Goal: Navigation & Orientation: Find specific page/section

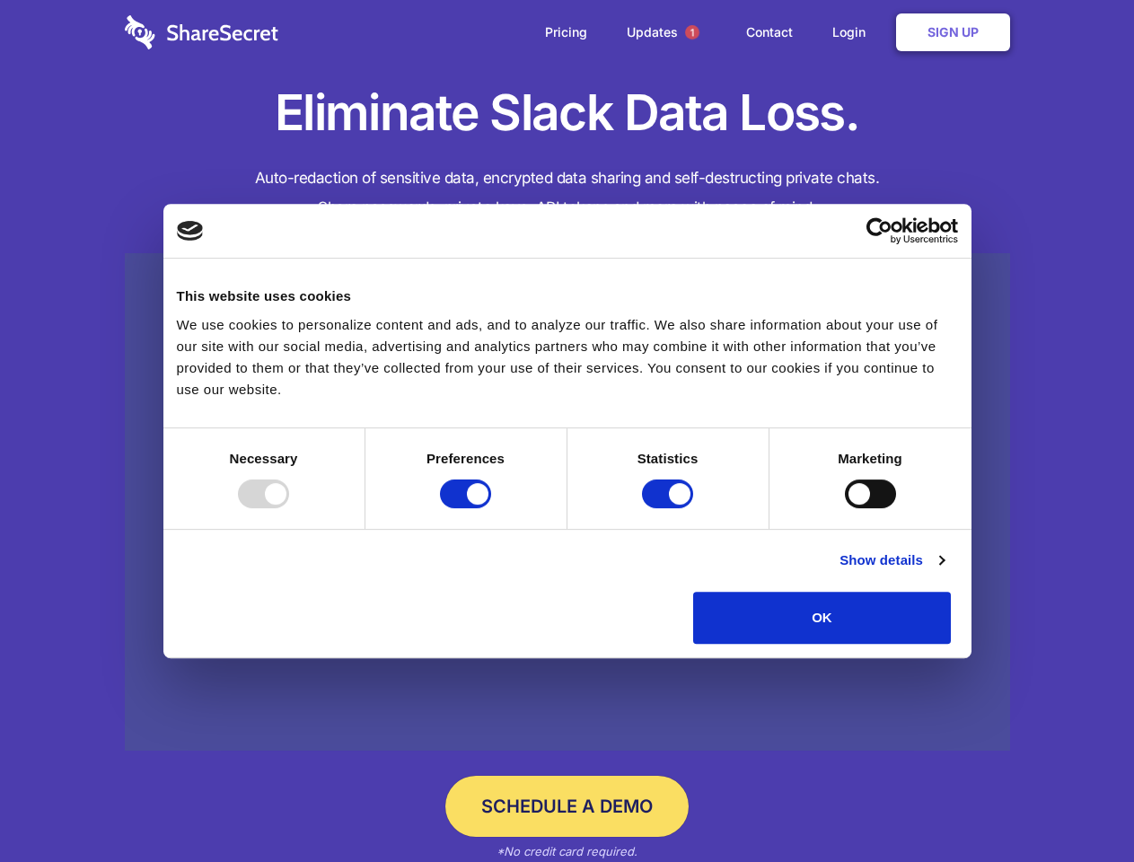
click at [289, 508] on div at bounding box center [263, 494] width 51 height 29
click at [491, 508] on input "Preferences" at bounding box center [465, 494] width 51 height 29
checkbox input "false"
click at [670, 508] on input "Statistics" at bounding box center [667, 494] width 51 height 29
checkbox input "false"
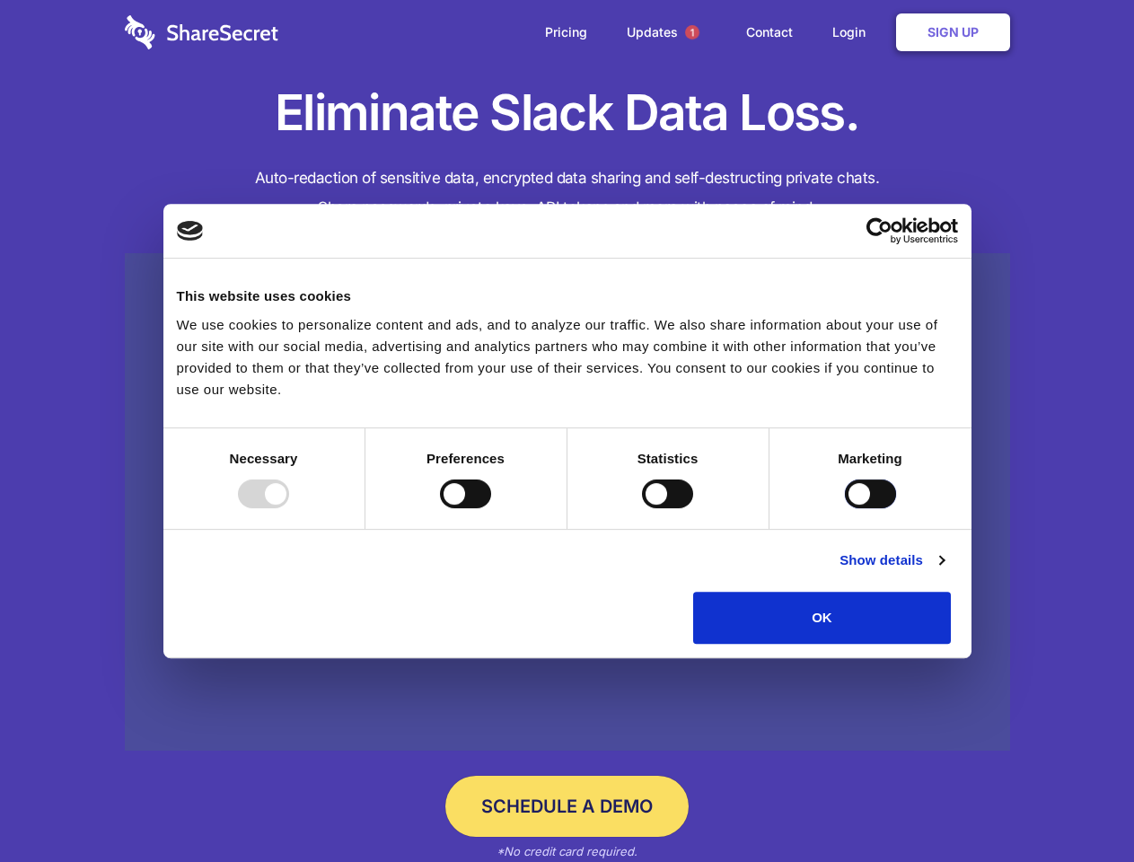
click at [845, 508] on input "Marketing" at bounding box center [870, 494] width 51 height 29
checkbox input "true"
click at [944, 571] on link "Show details" at bounding box center [892, 561] width 104 height 22
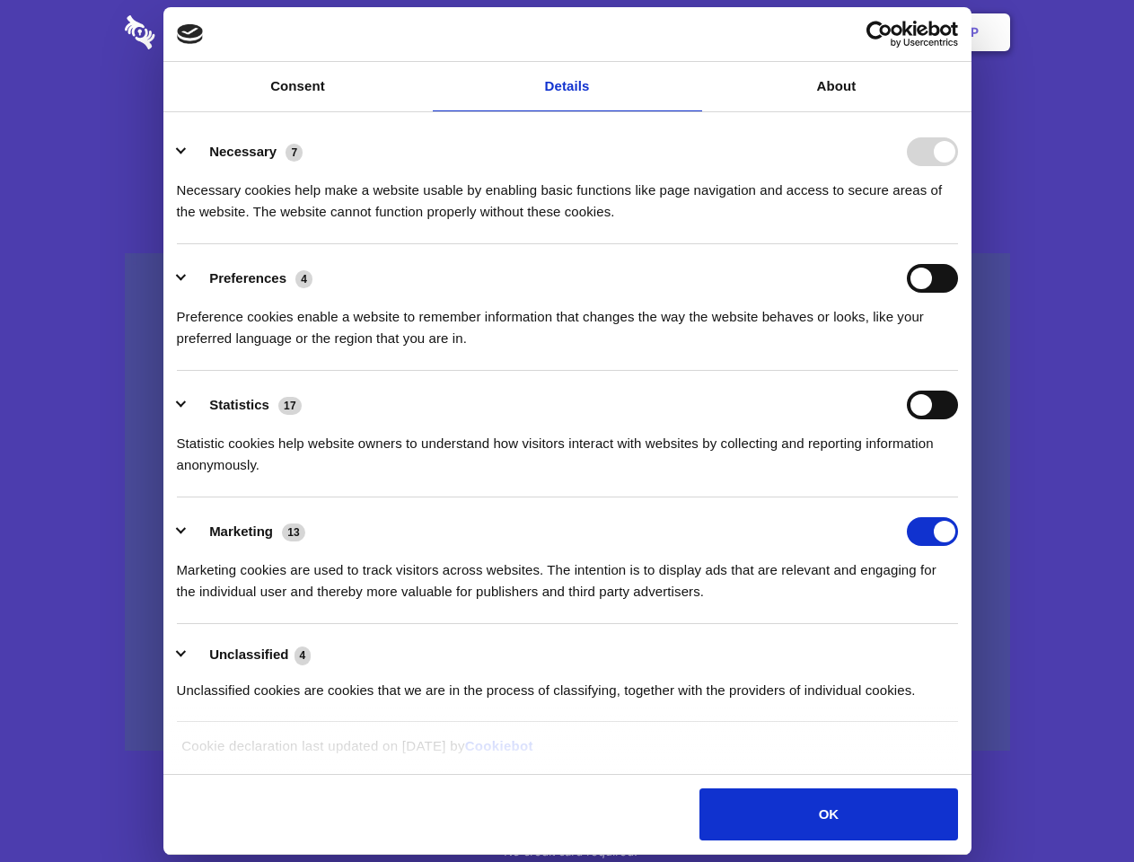
click at [958, 244] on li "Necessary 7 Necessary cookies help make a website usable by enabling basic func…" at bounding box center [567, 181] width 781 height 127
click at [692, 32] on span "1" at bounding box center [692, 32] width 14 height 14
